Goal: Transaction & Acquisition: Purchase product/service

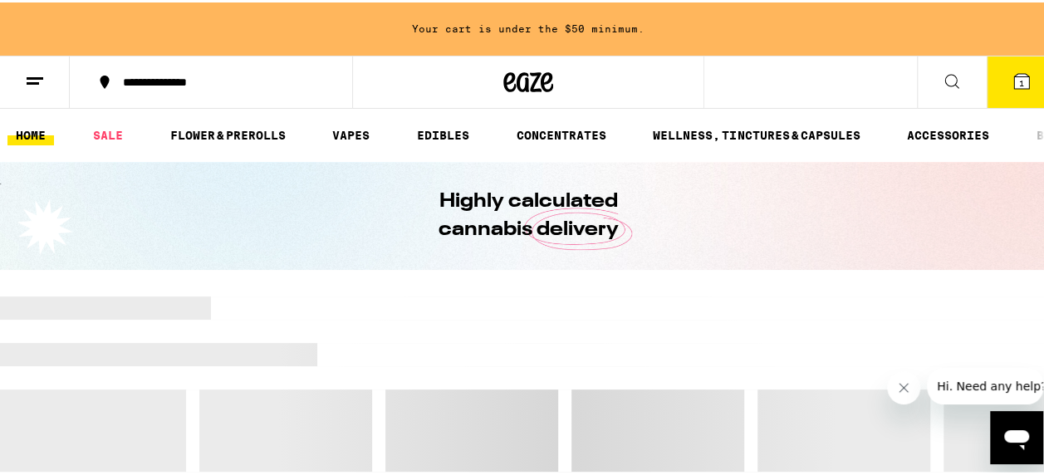
click at [1028, 74] on button "1" at bounding box center [1022, 79] width 70 height 51
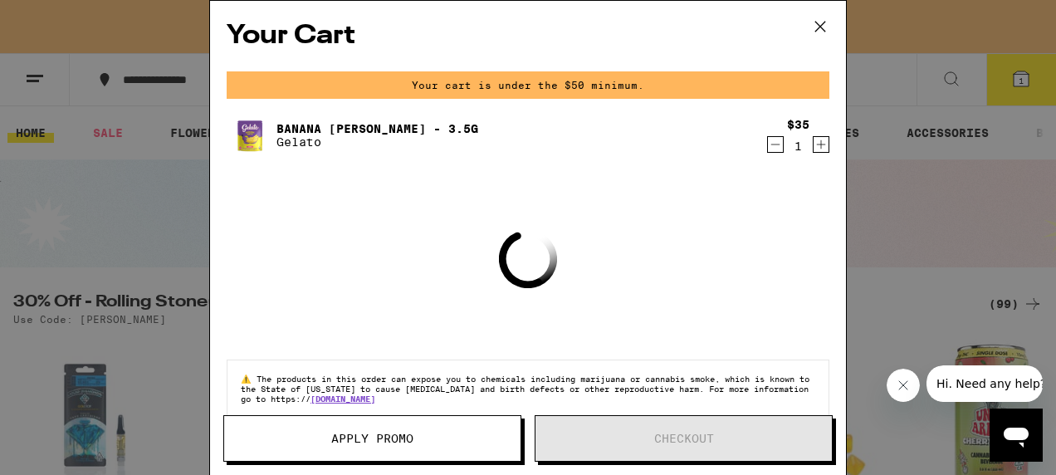
click at [768, 145] on icon "Decrement" at bounding box center [775, 145] width 15 height 20
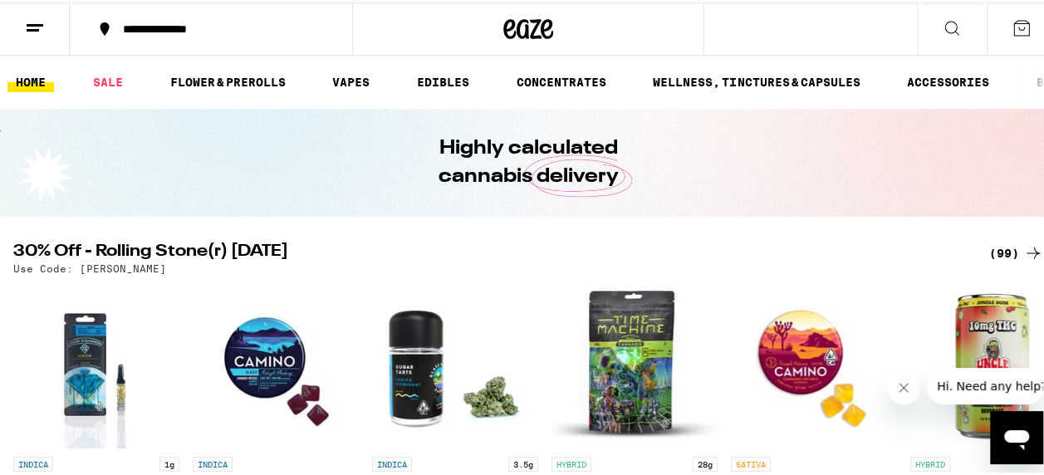
click at [1002, 245] on div "(99)" at bounding box center [1016, 251] width 54 height 20
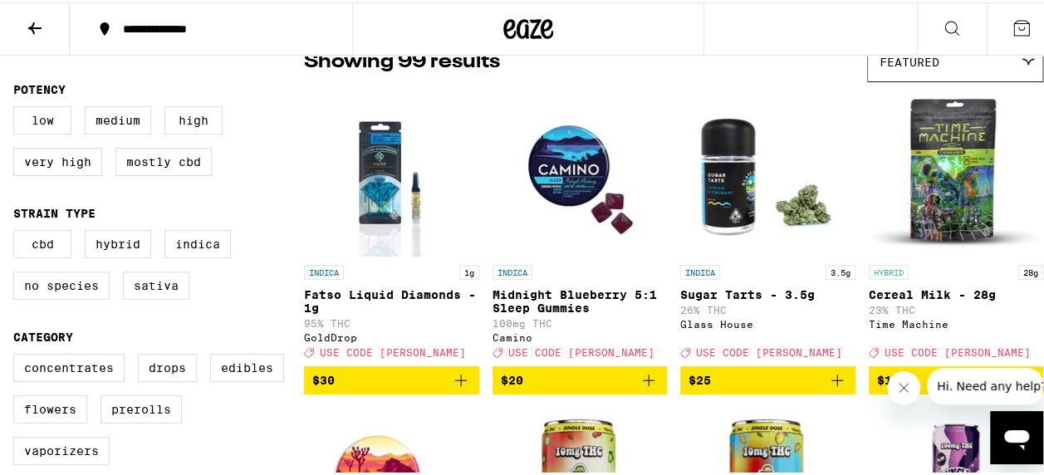
scroll to position [166, 0]
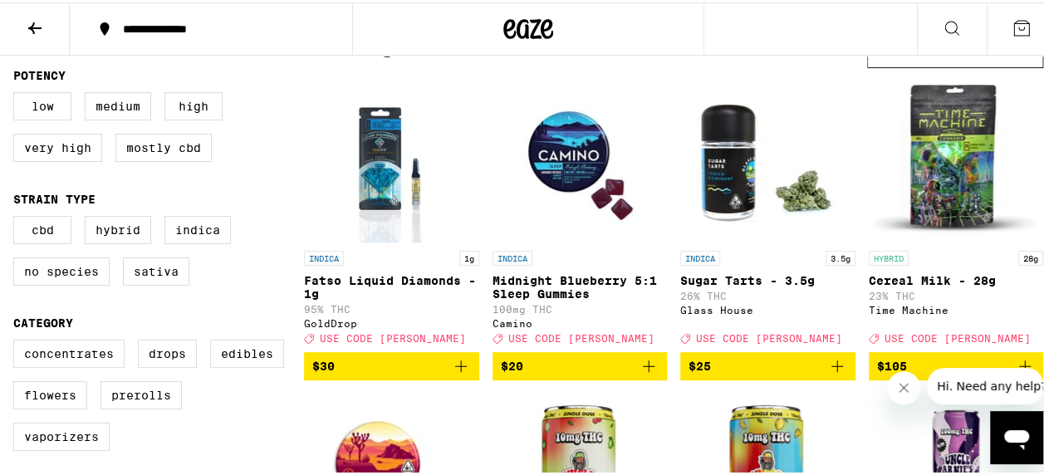
click at [756, 277] on p "Sugar Tarts - 3.5g" at bounding box center [767, 278] width 175 height 13
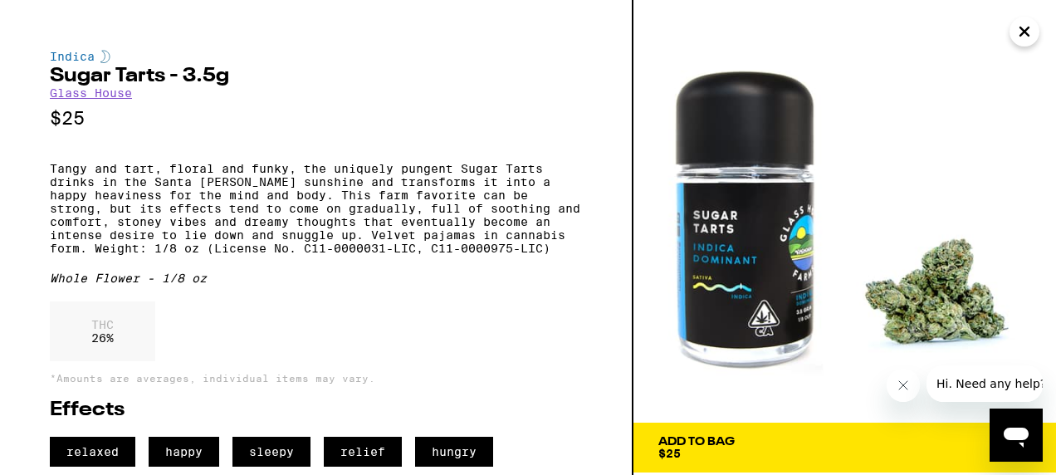
click at [1020, 37] on icon "Close" at bounding box center [1025, 31] width 20 height 25
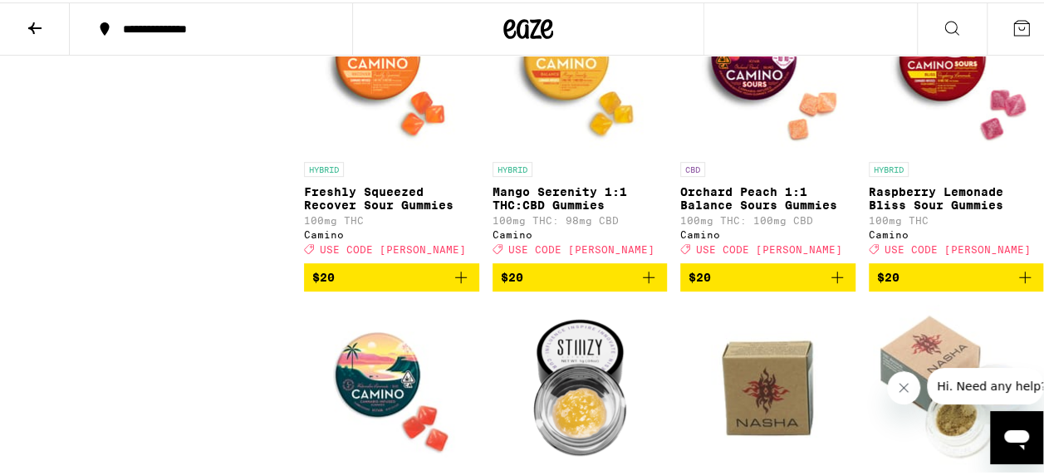
scroll to position [3488, 0]
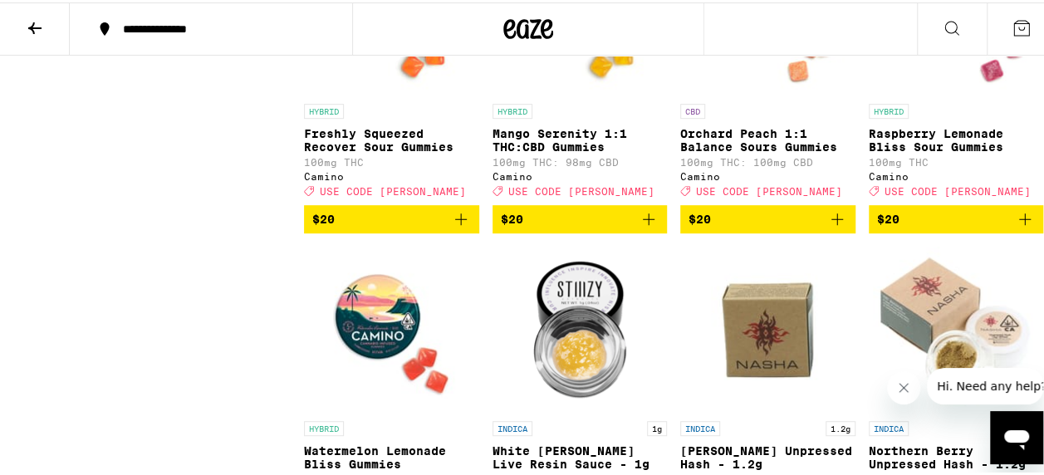
click at [334, 223] on span "$20" at bounding box center [323, 216] width 22 height 13
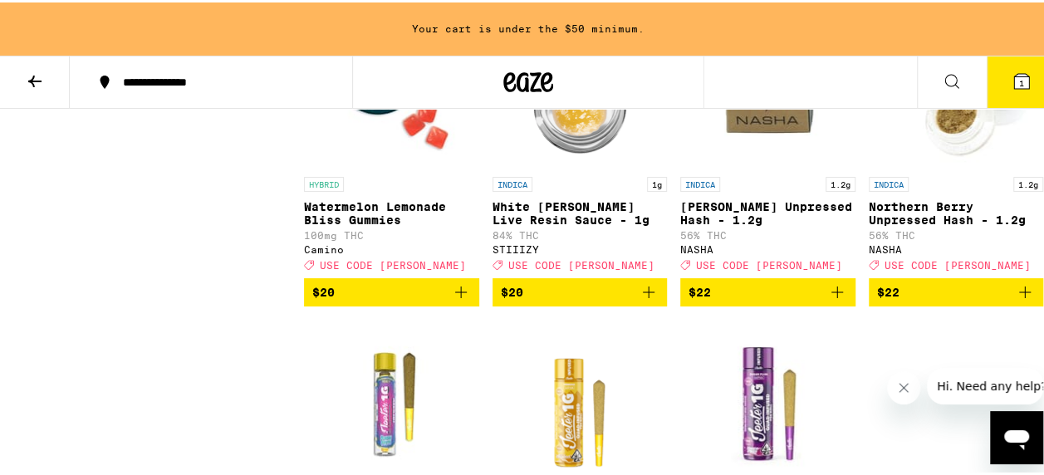
scroll to position [3873, 0]
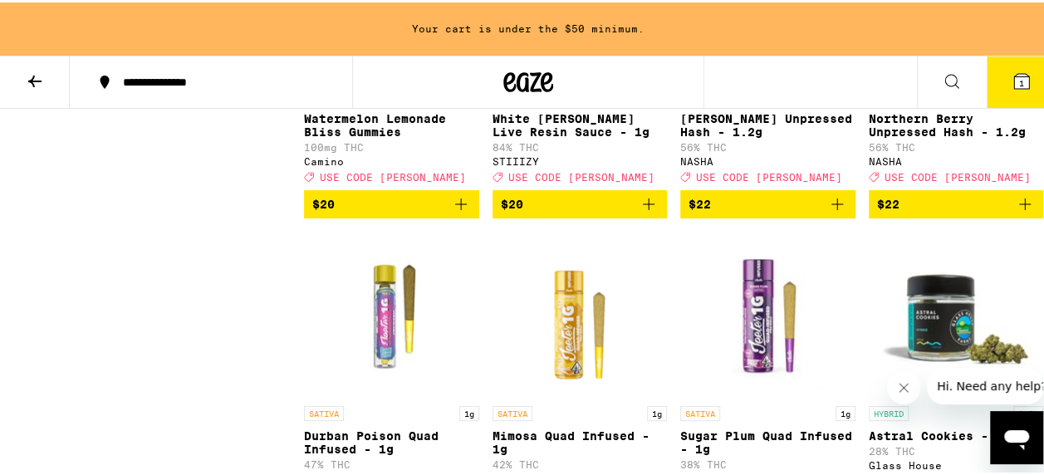
click at [349, 212] on span "$20" at bounding box center [391, 202] width 159 height 20
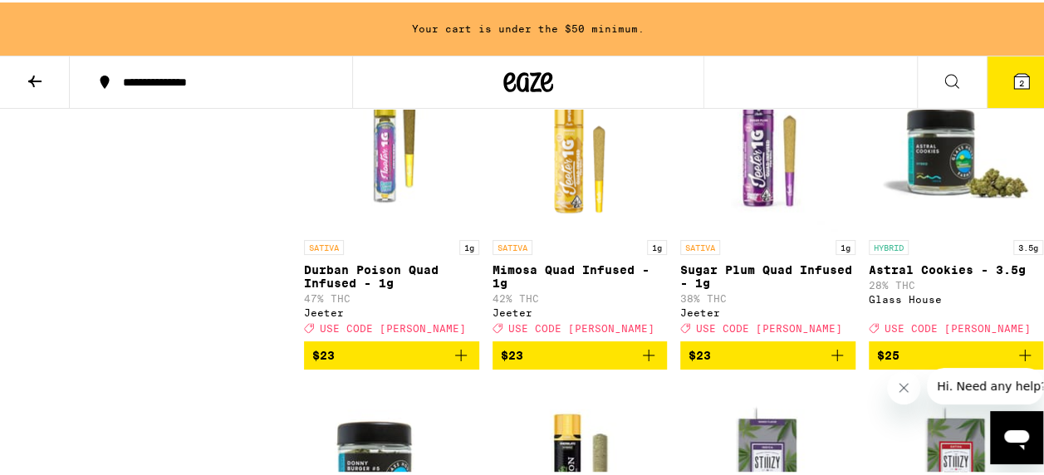
scroll to position [4123, 0]
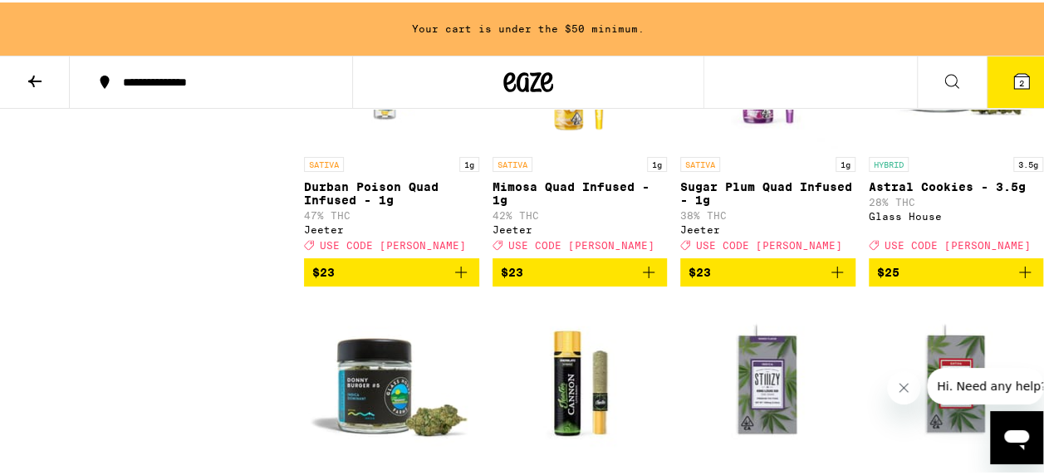
click at [916, 191] on p "Astral Cookies - 3.5g" at bounding box center [956, 184] width 175 height 13
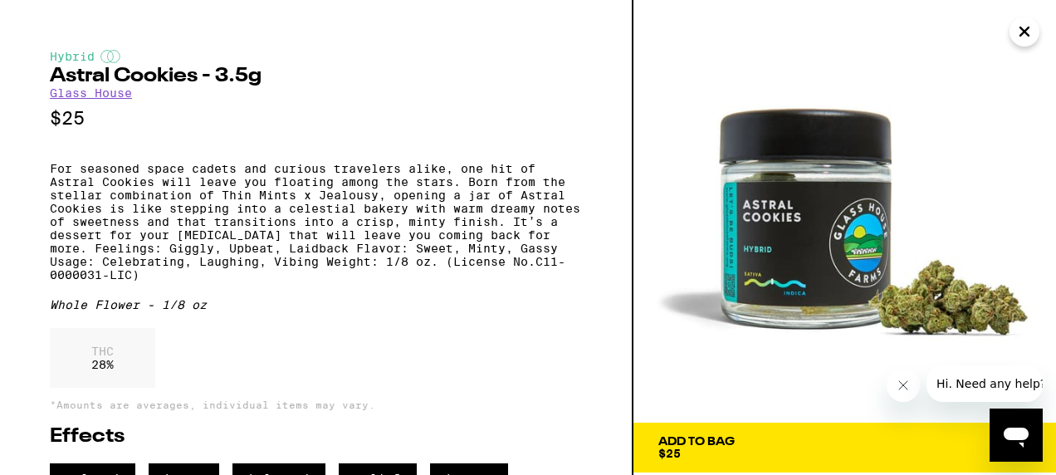
click at [744, 444] on span "Add To Bag $25" at bounding box center [845, 447] width 373 height 23
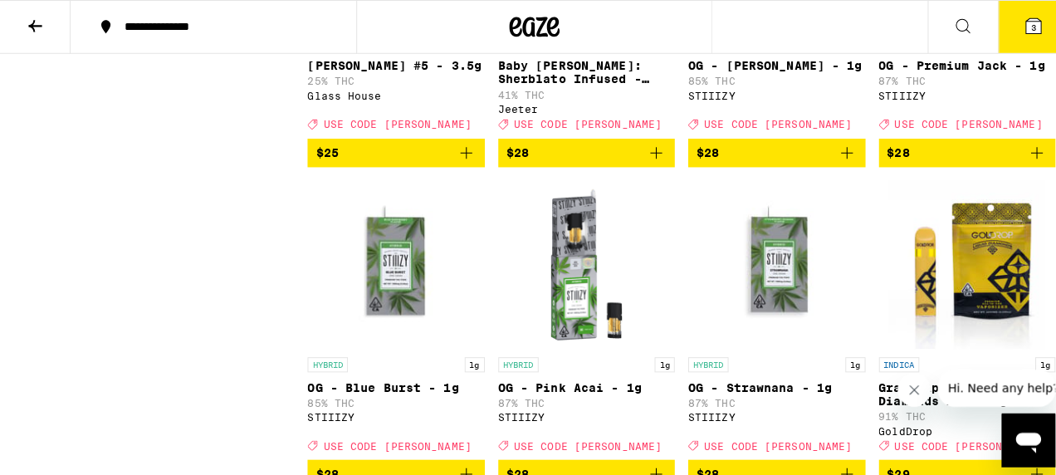
scroll to position [4651, 0]
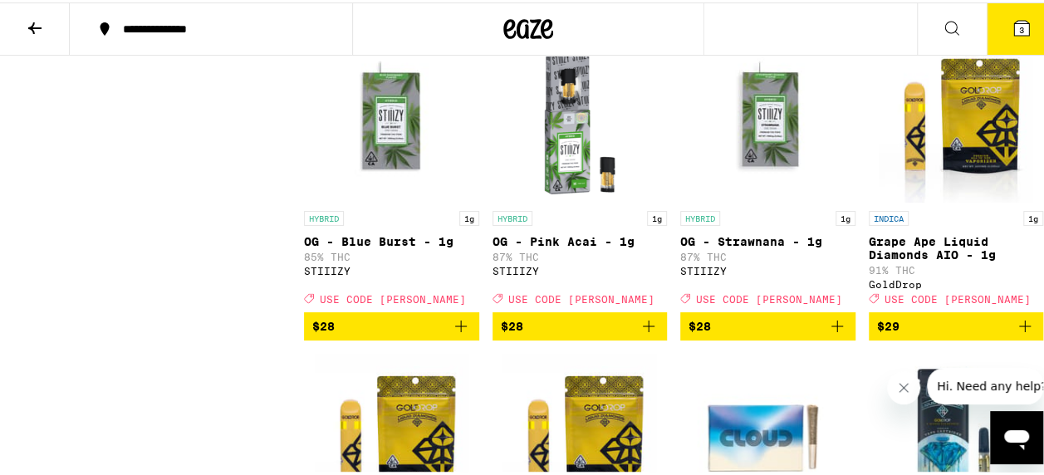
click at [1014, 19] on icon at bounding box center [1021, 25] width 15 height 15
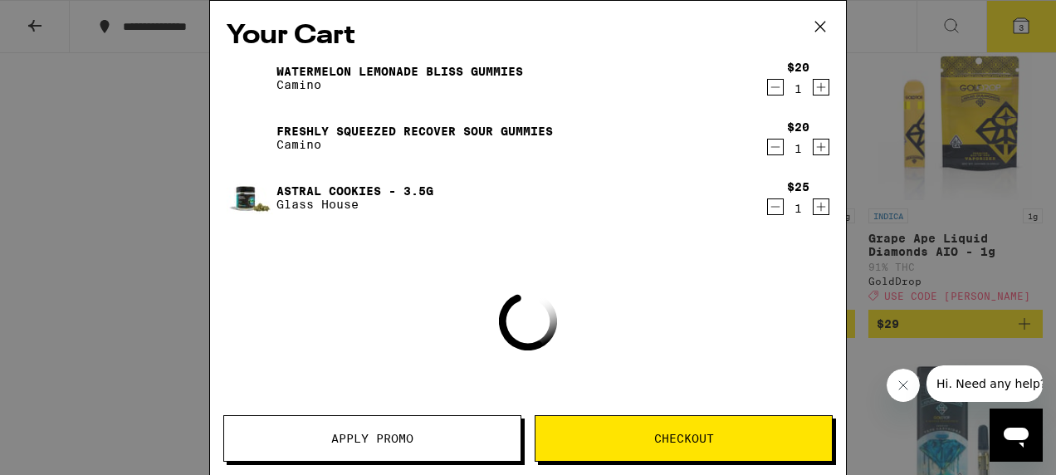
click at [420, 435] on span "Apply Promo" at bounding box center [372, 439] width 296 height 12
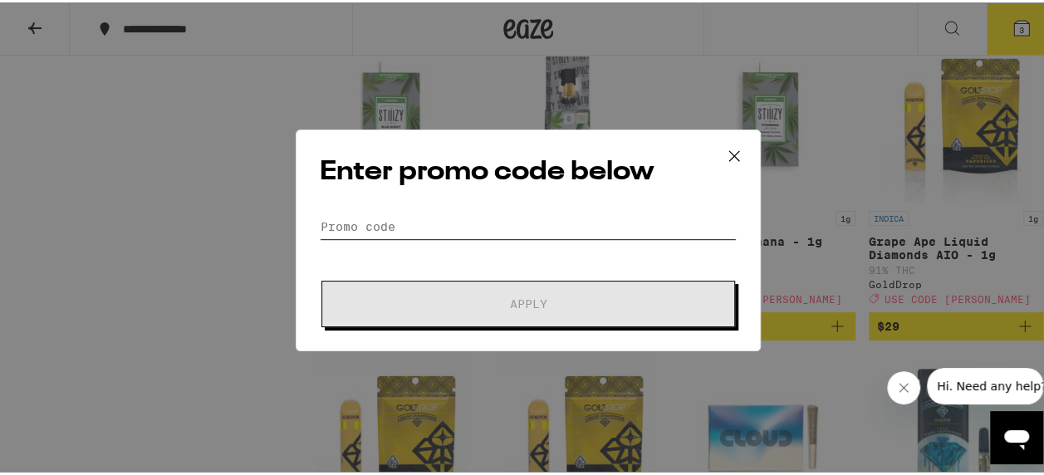
click at [437, 229] on input "Promo Code" at bounding box center [528, 224] width 417 height 25
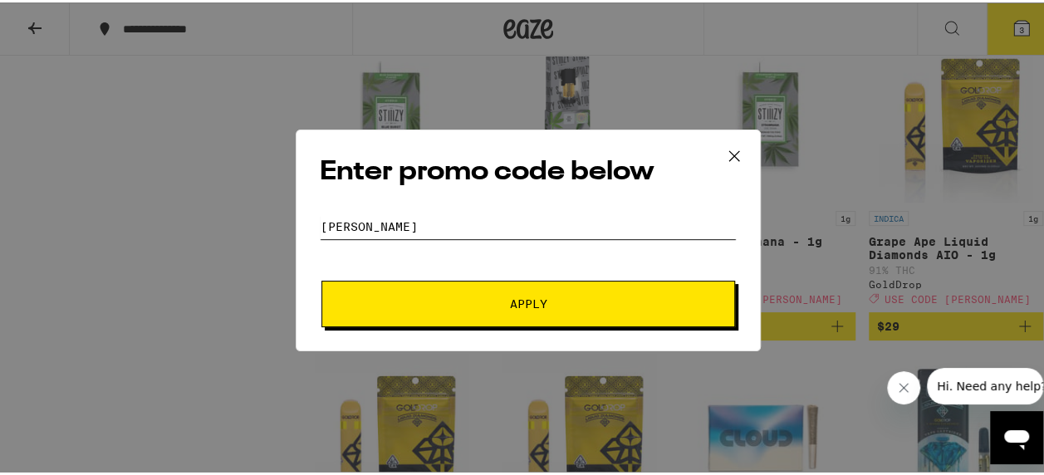
type input "[PERSON_NAME]"
click at [321, 278] on button "Apply" at bounding box center [528, 301] width 414 height 47
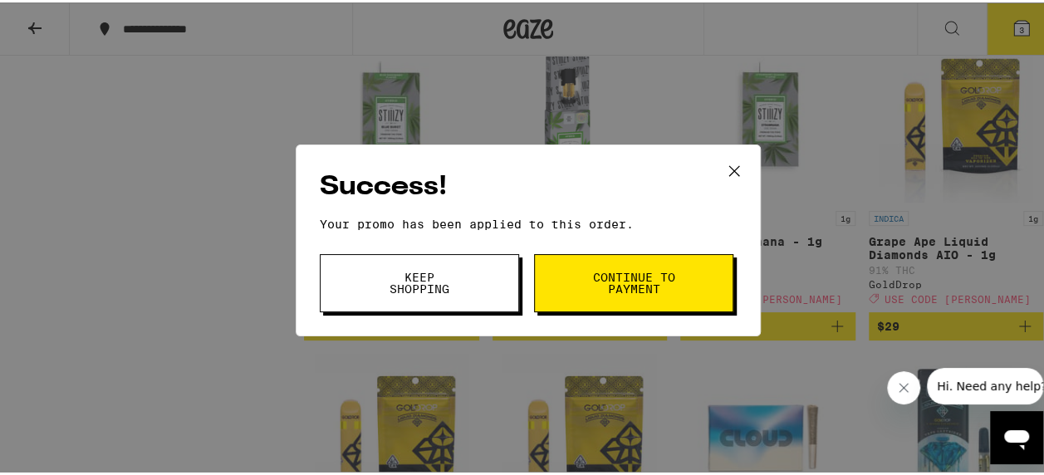
click at [430, 262] on button "Keep Shopping" at bounding box center [419, 281] width 199 height 58
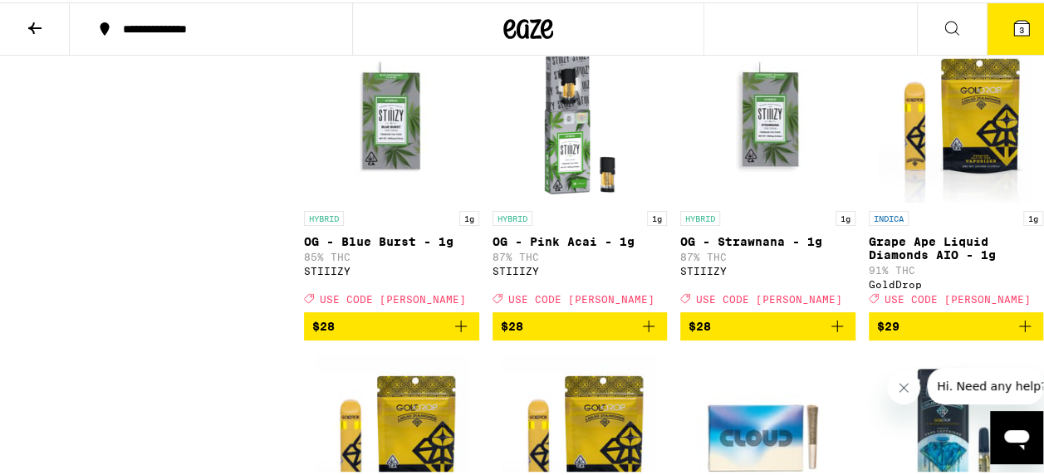
click at [1006, 40] on button "3" at bounding box center [1022, 26] width 70 height 51
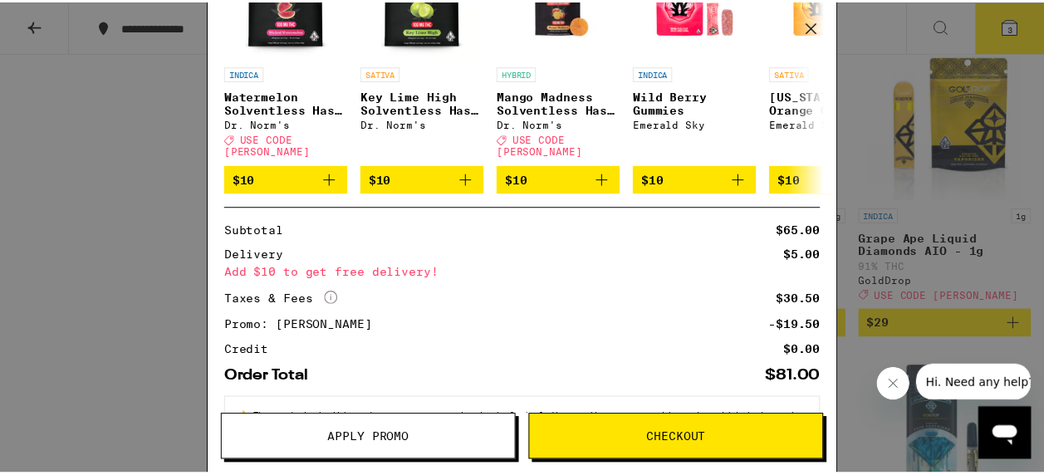
scroll to position [401, 0]
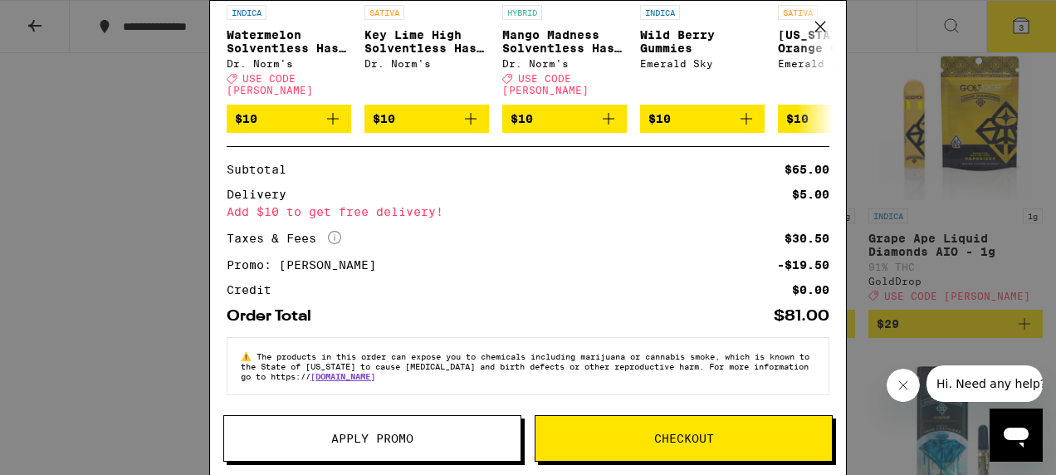
click at [972, 249] on div "Your Cart Watermelon Lemonade Bliss Gummies Camino $20 1 Freshly Squeezed Recov…" at bounding box center [528, 237] width 1056 height 475
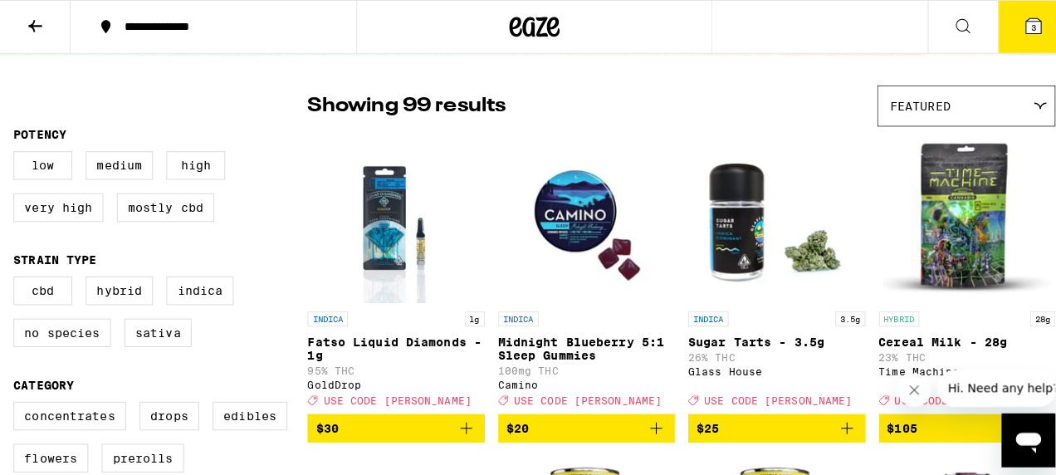
scroll to position [166, 0]
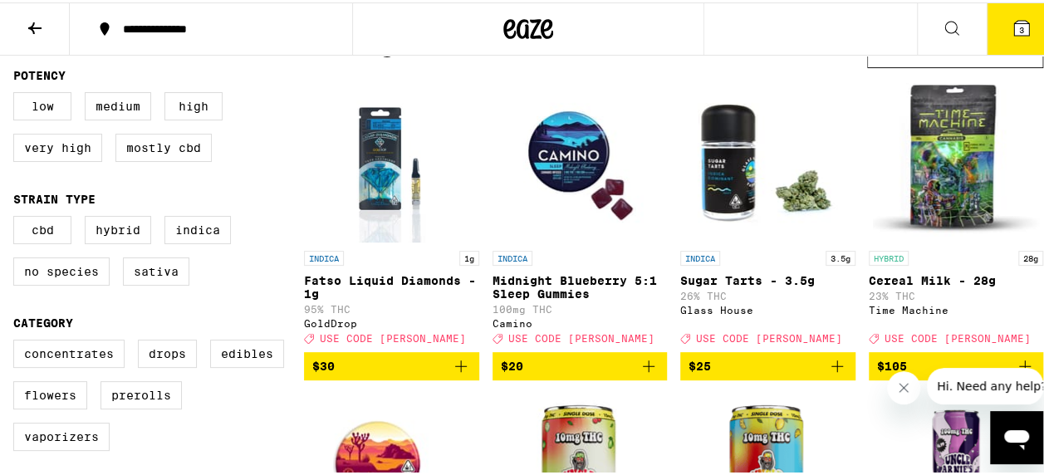
click at [704, 374] on span "$25" at bounding box center [767, 364] width 159 height 20
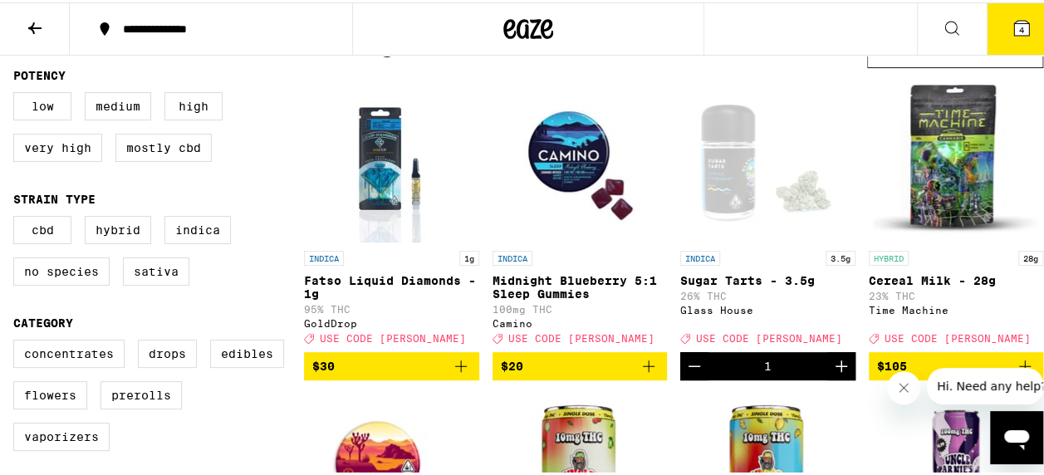
click at [1015, 24] on icon at bounding box center [1021, 25] width 15 height 15
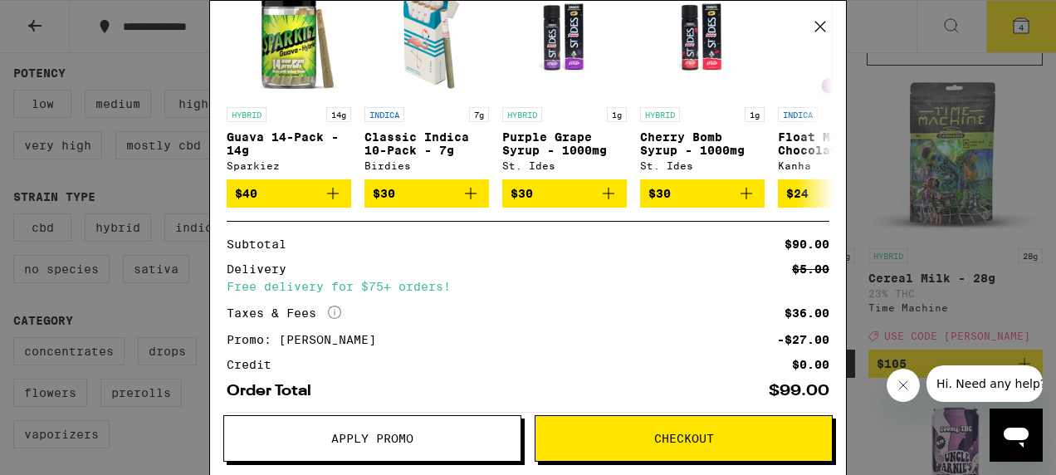
scroll to position [443, 0]
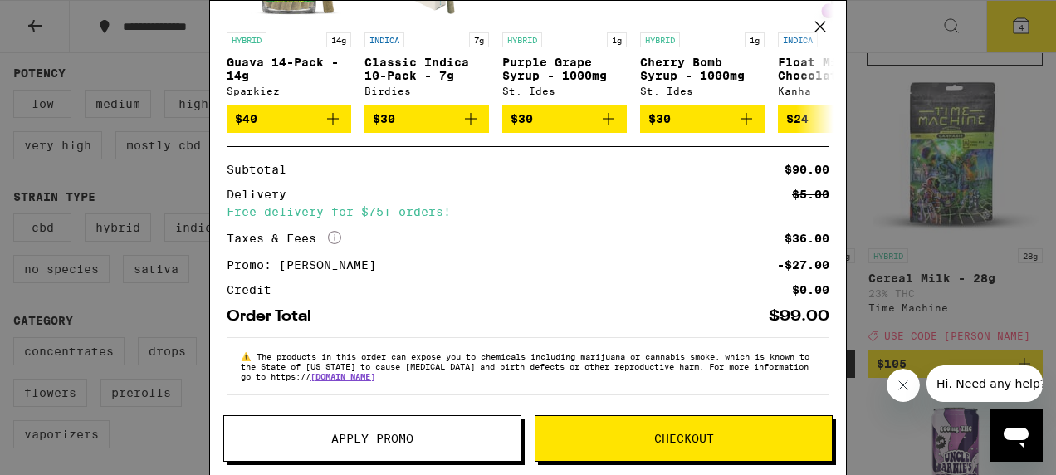
click at [686, 444] on span "Checkout" at bounding box center [684, 439] width 60 height 12
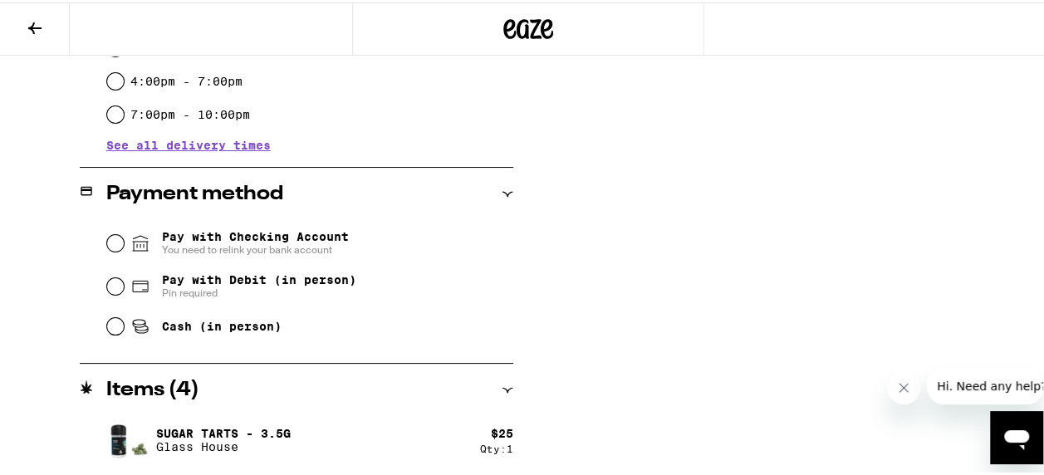
scroll to position [664, 0]
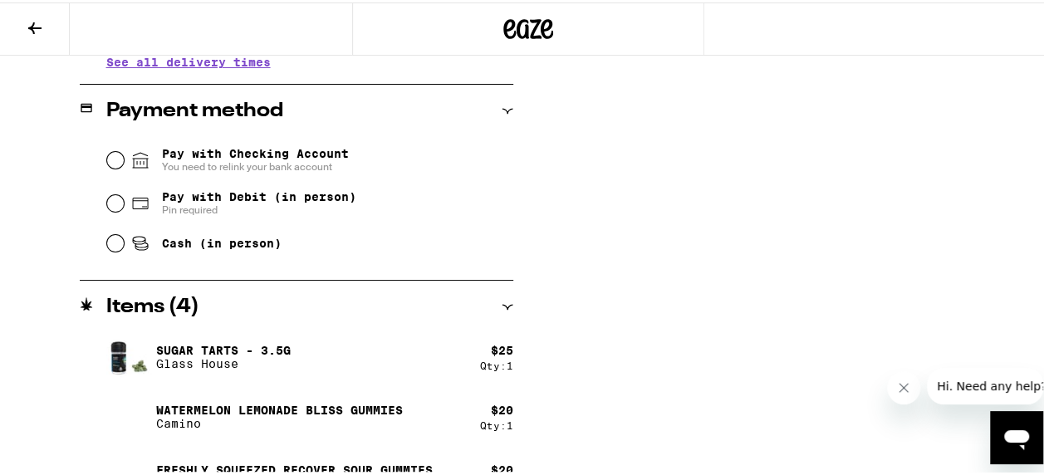
click at [180, 247] on span "Cash (in person)" at bounding box center [222, 240] width 120 height 13
click at [124, 249] on input "Cash (in person)" at bounding box center [115, 241] width 17 height 17
radio input "true"
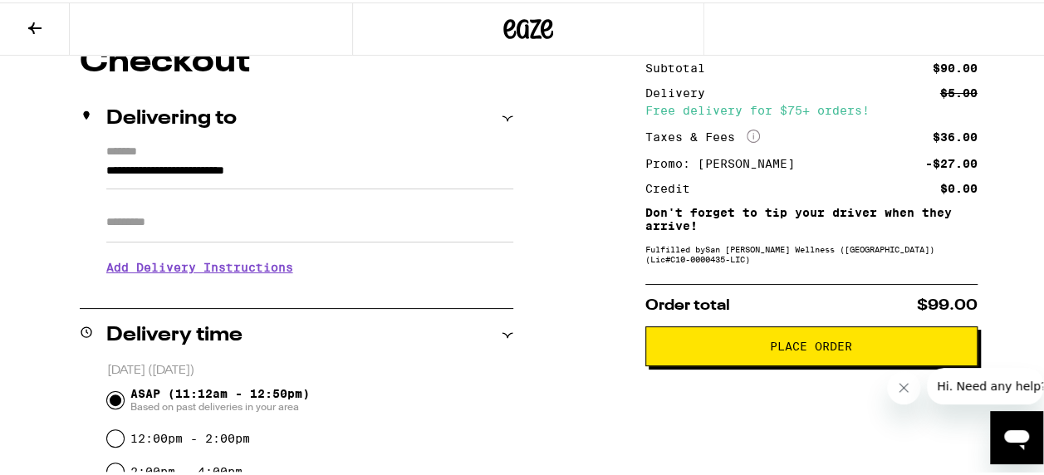
scroll to position [249, 0]
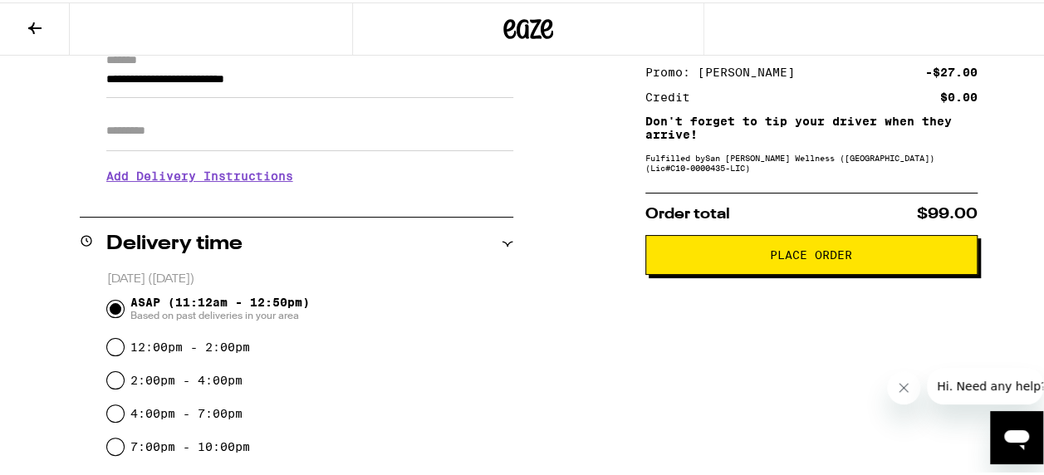
click at [785, 258] on span "Place Order" at bounding box center [811, 253] width 82 height 12
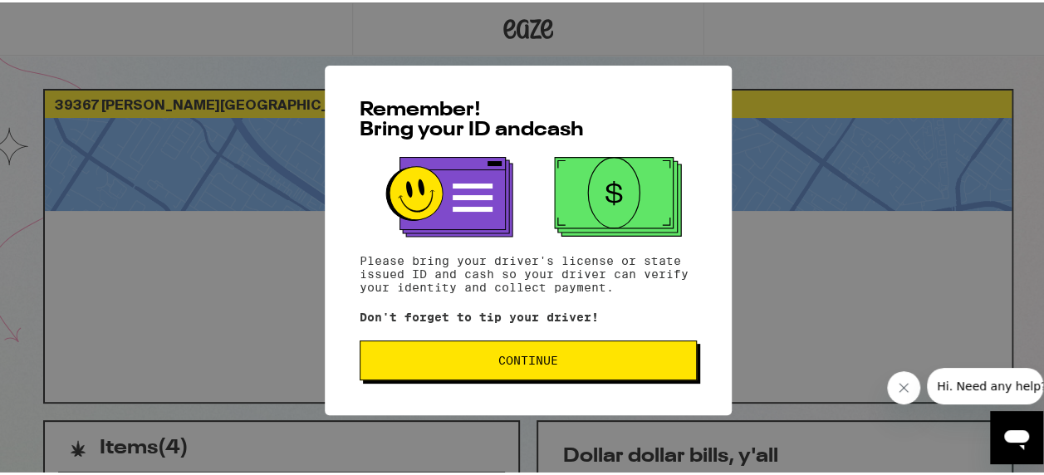
click at [556, 364] on span "Continue" at bounding box center [528, 358] width 309 height 12
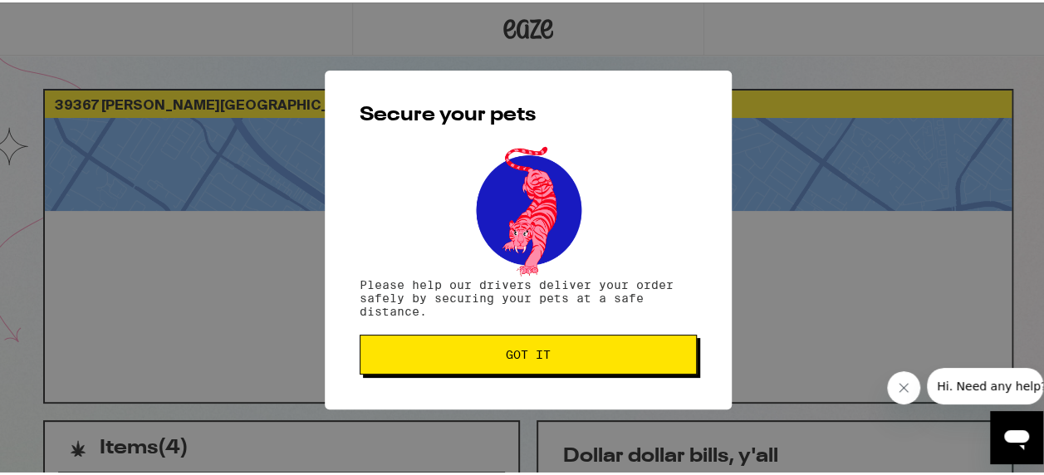
click at [556, 364] on button "Got it" at bounding box center [528, 352] width 337 height 40
